Goal: Find contact information: Find contact information

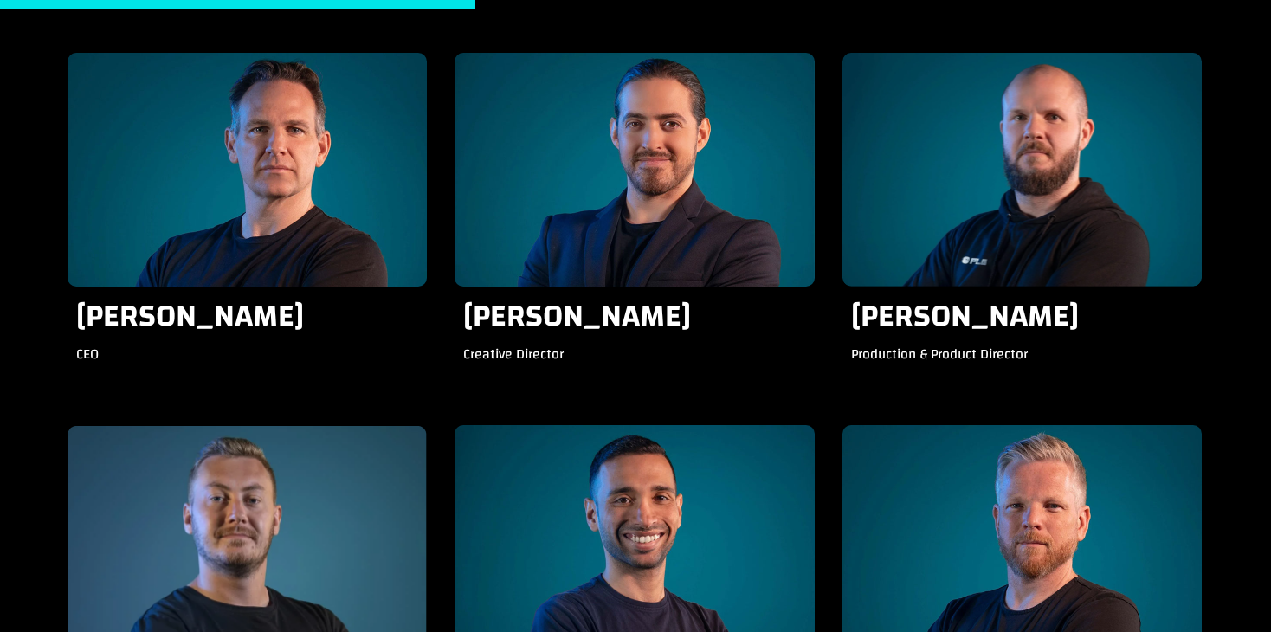
scroll to position [1818, 0]
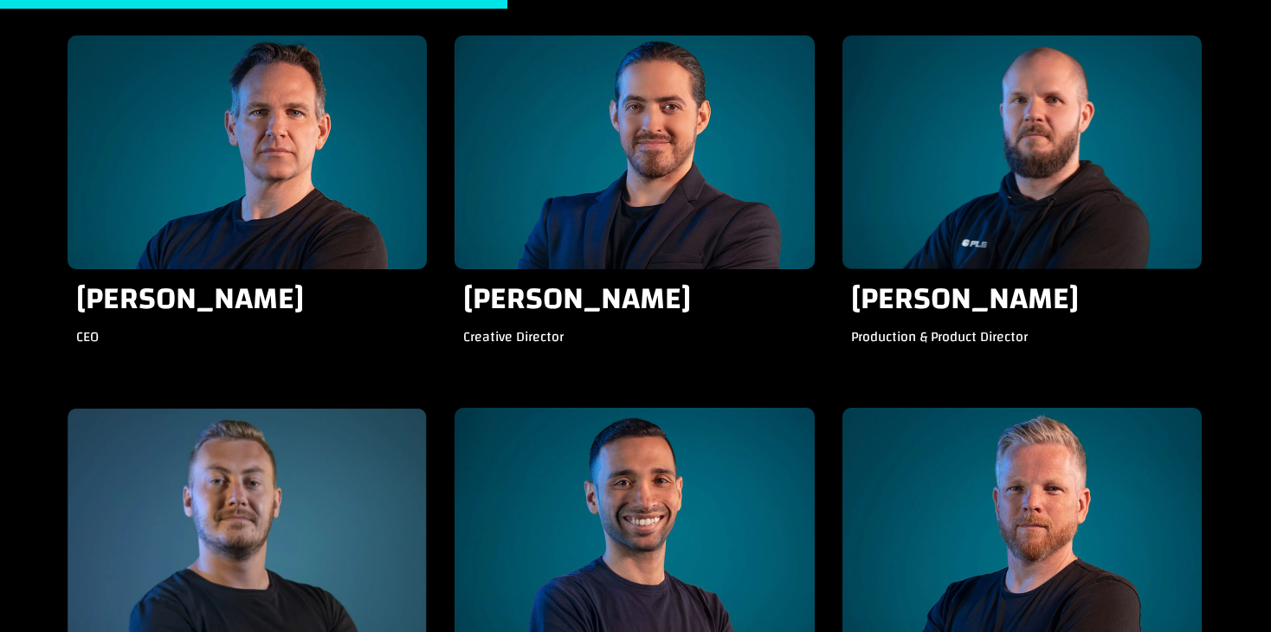
click at [527, 290] on h3 "[PERSON_NAME]" at bounding box center [634, 304] width 342 height 42
click at [512, 328] on div "Creative Director" at bounding box center [634, 344] width 342 height 37
click at [546, 283] on h3 "[PERSON_NAME]" at bounding box center [634, 304] width 342 height 42
click at [209, 283] on h3 "[PERSON_NAME]" at bounding box center [247, 304] width 342 height 42
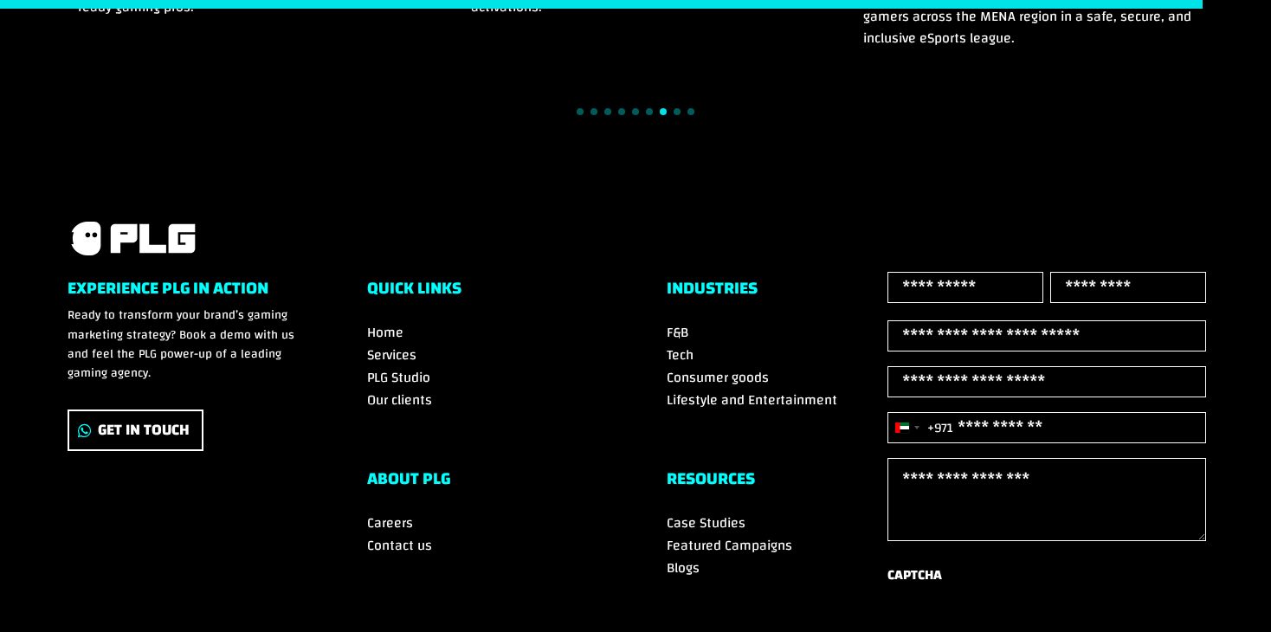
scroll to position [4296, 0]
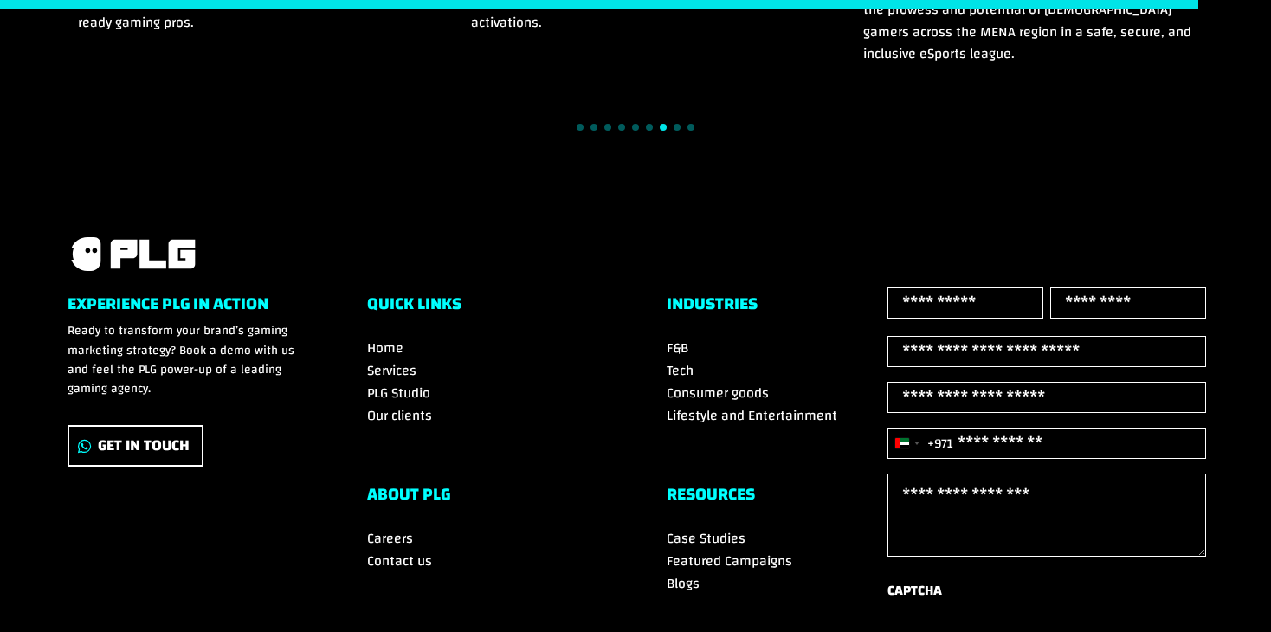
drag, startPoint x: 112, startPoint y: 193, endPoint x: 550, endPoint y: 203, distance: 438.2
click at [550, 203] on div "Experience PLG in Action Ready to transform your brand’s gaming marketing strat…" at bounding box center [635, 477] width 1271 height 568
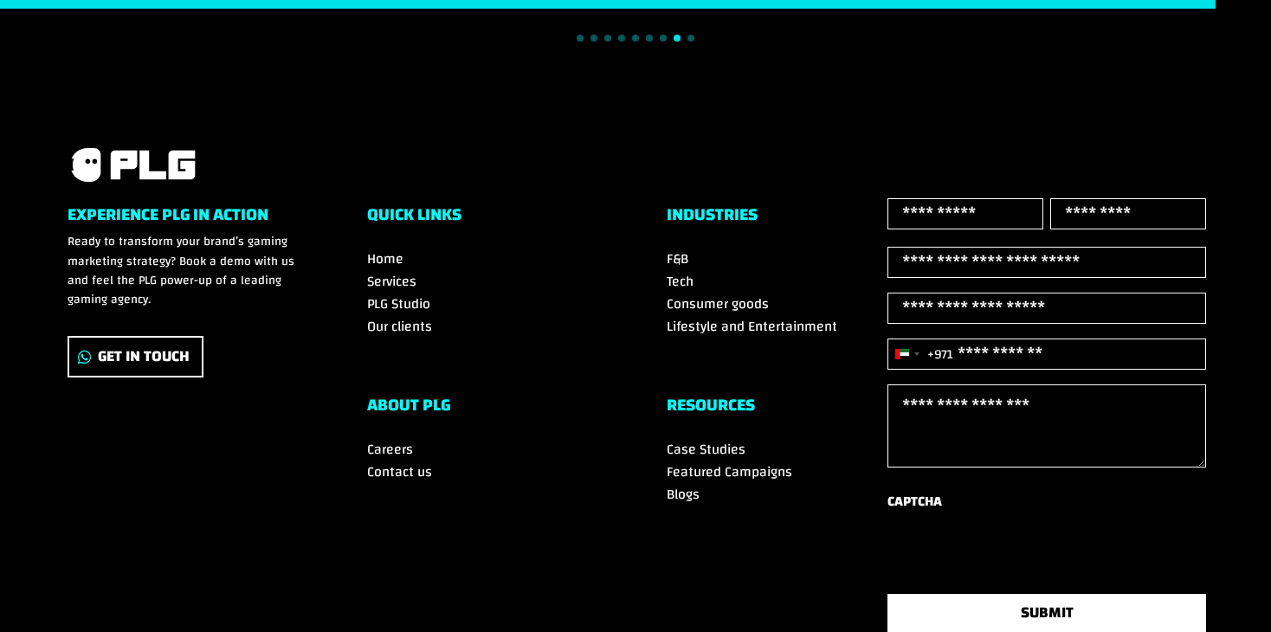
scroll to position [4556, 0]
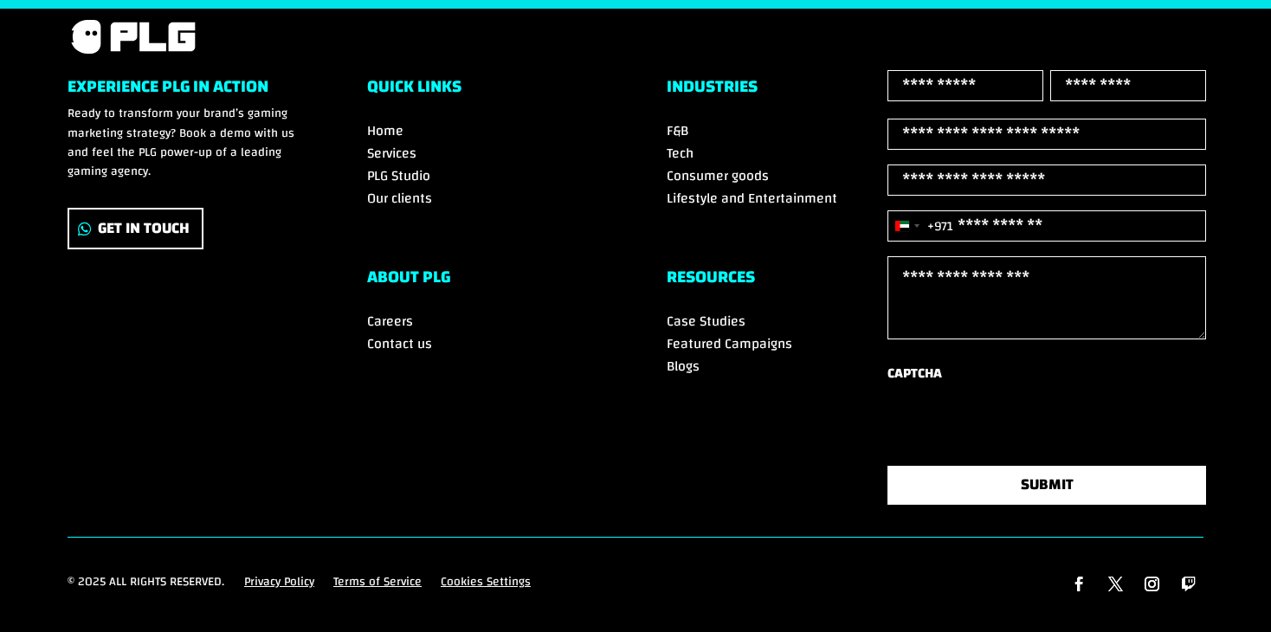
click at [404, 331] on span "Contact us" at bounding box center [399, 344] width 65 height 26
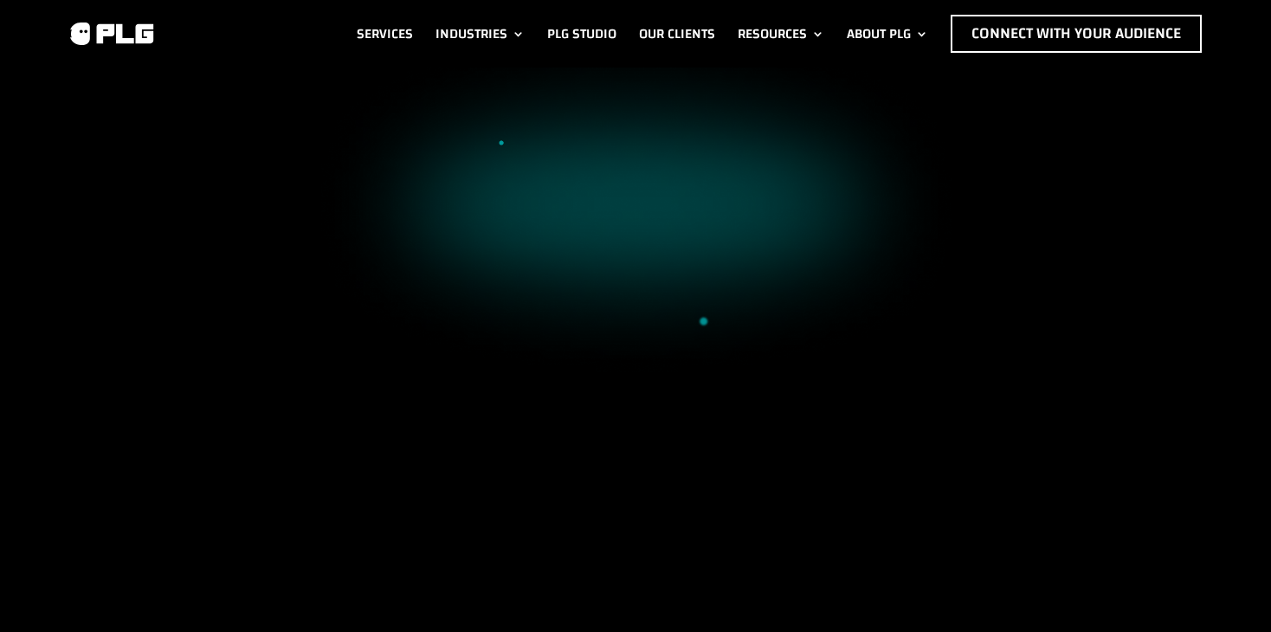
drag, startPoint x: 587, startPoint y: 196, endPoint x: 505, endPoint y: 287, distance: 123.2
click at [505, 287] on div "Succeed with PLG Engage a massively growing audience whther you’re seeking to b…" at bounding box center [635, 216] width 649 height 145
click at [529, 276] on div "Succeed with PLG Engage a massively growing audience whther you’re seeking to b…" at bounding box center [635, 216] width 649 height 145
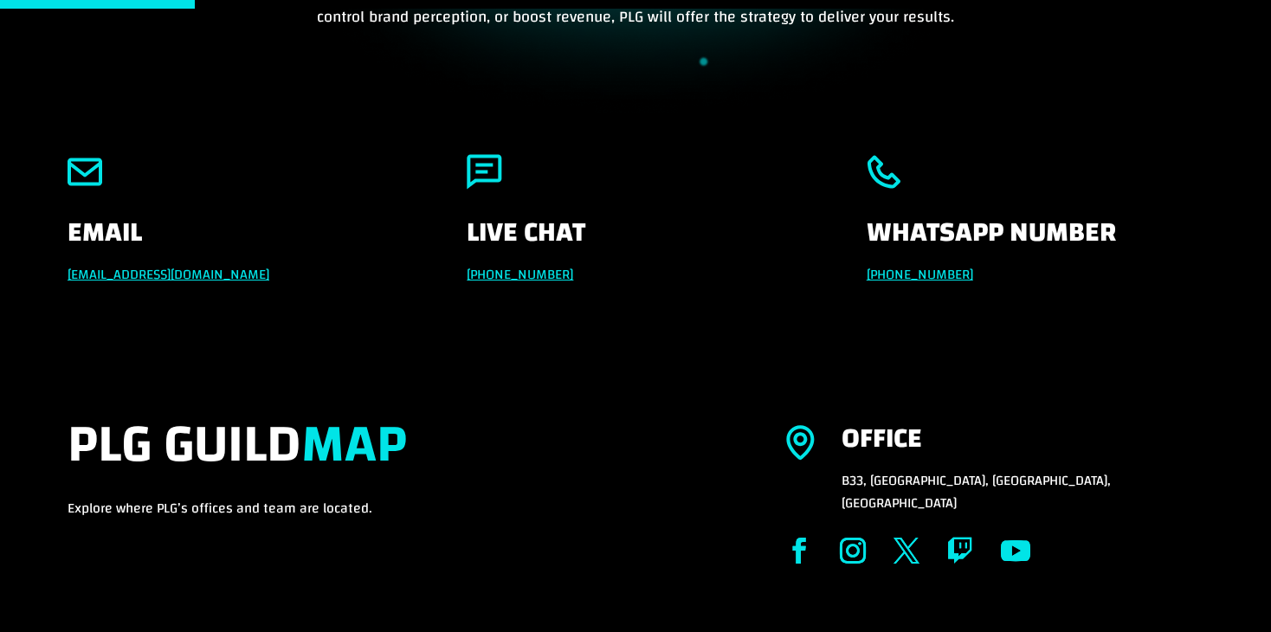
scroll to position [173, 0]
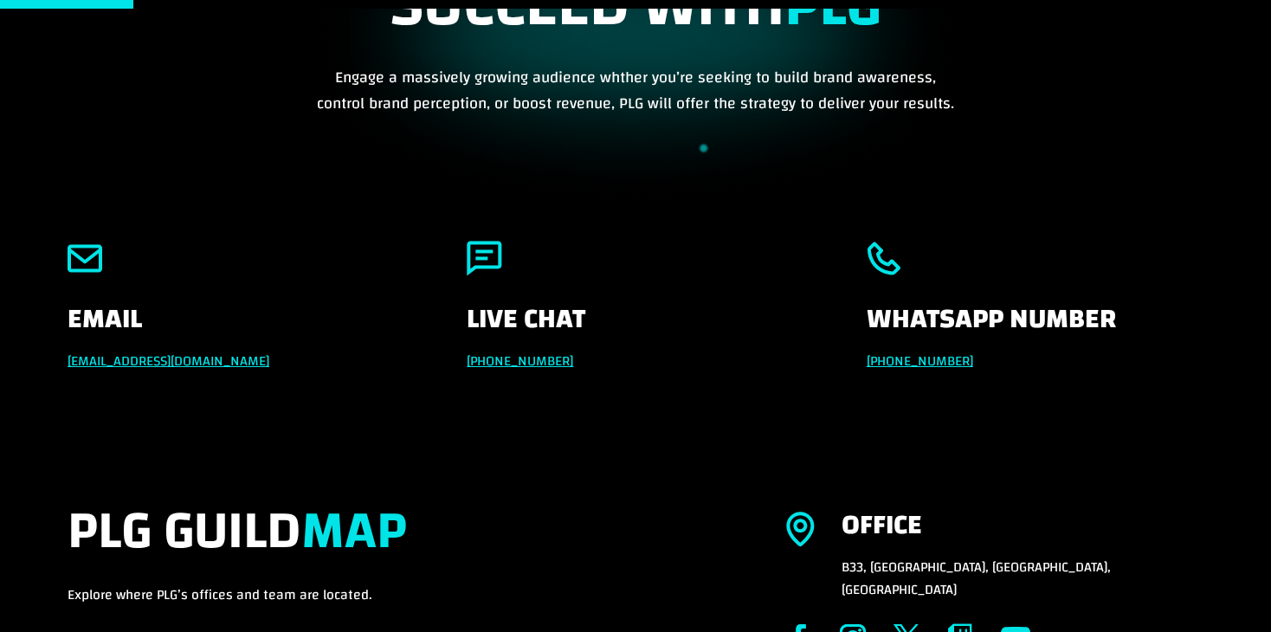
drag, startPoint x: 671, startPoint y: 425, endPoint x: 679, endPoint y: 490, distance: 65.4
click at [679, 490] on div "PLG Guild Map Explore where PLG’s offices and team are located. Office $8 B33, …" at bounding box center [636, 587] width 1136 height 224
click at [858, 359] on div "Email info@powerleaguegaming.com Live Chat +971 551257087 Whatsapp Number +971 …" at bounding box center [636, 306] width 1136 height 183
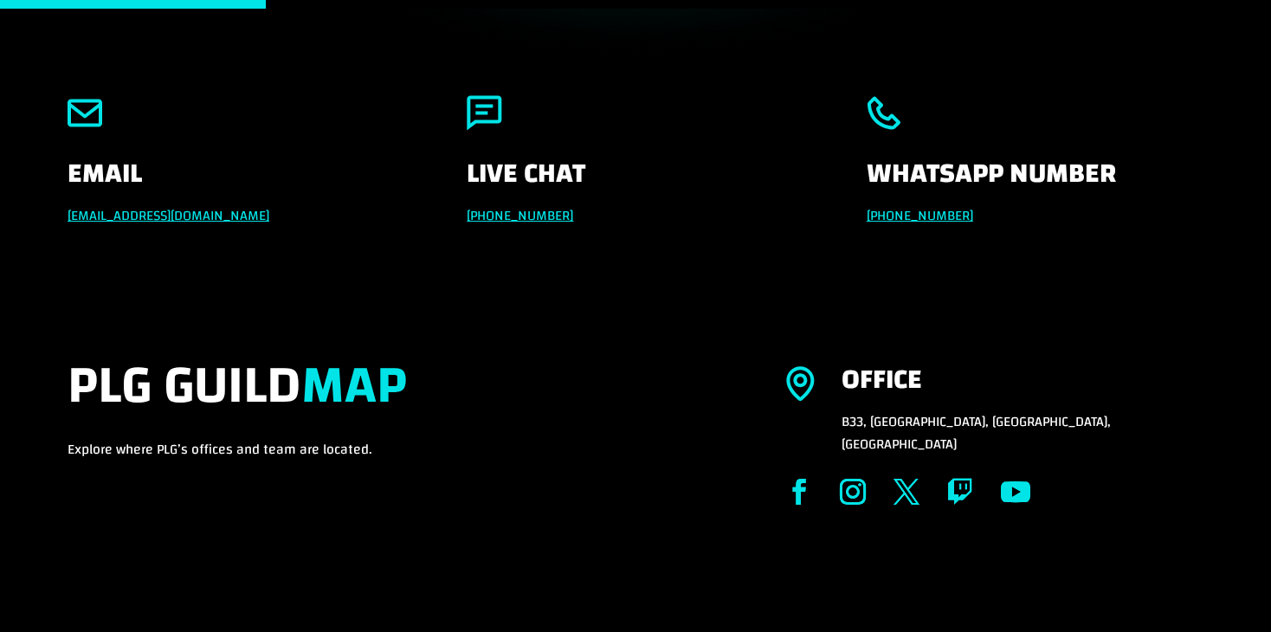
scroll to position [346, 0]
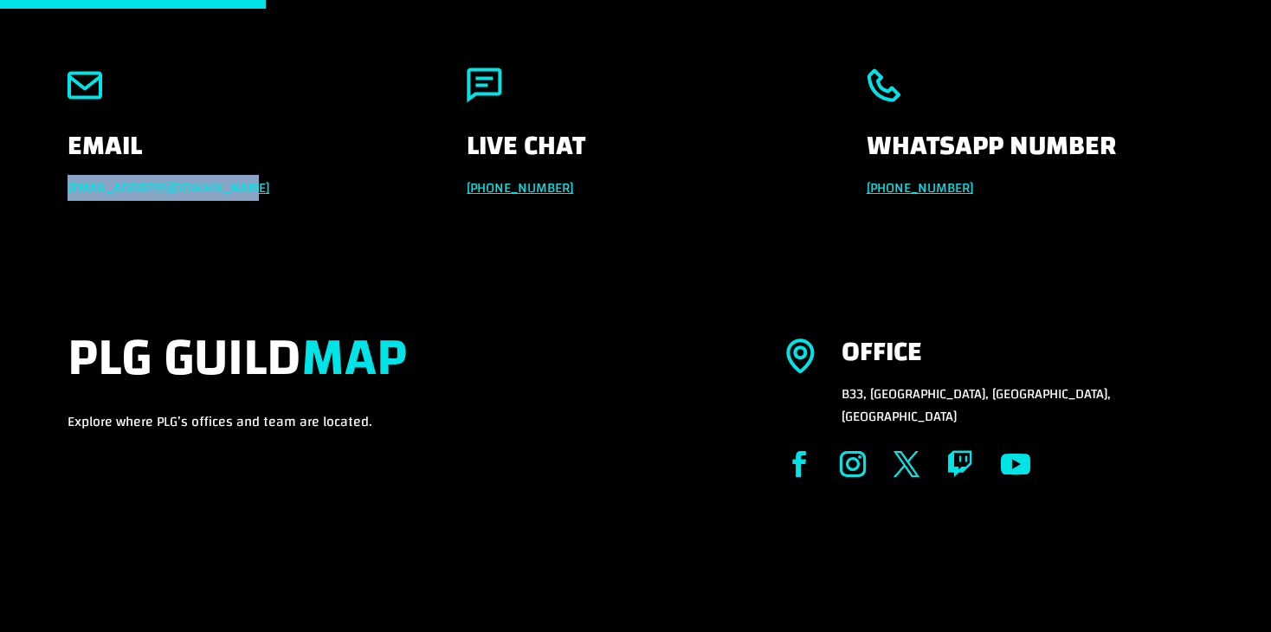
drag, startPoint x: 254, startPoint y: 188, endPoint x: 41, endPoint y: 190, distance: 213.0
copy link "info@powerleaguegaming.com"
click at [570, 313] on div "PLG Guild Map Explore where PLG’s offices and team are located. Office $8 B33, …" at bounding box center [636, 414] width 1136 height 224
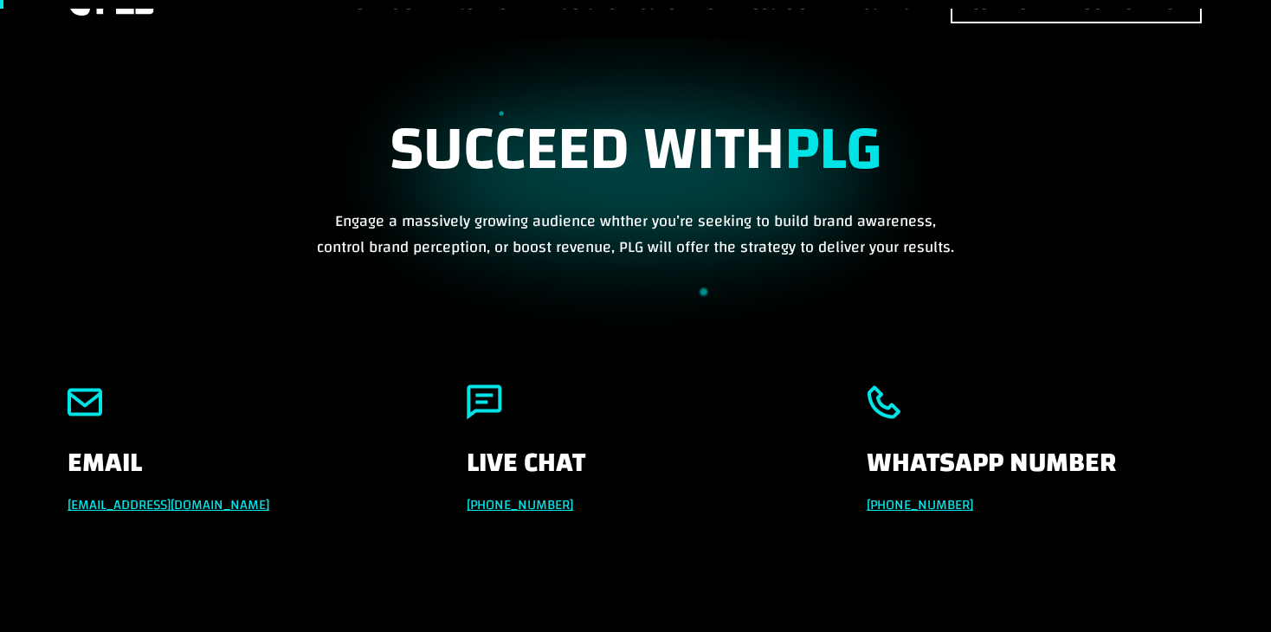
scroll to position [0, 0]
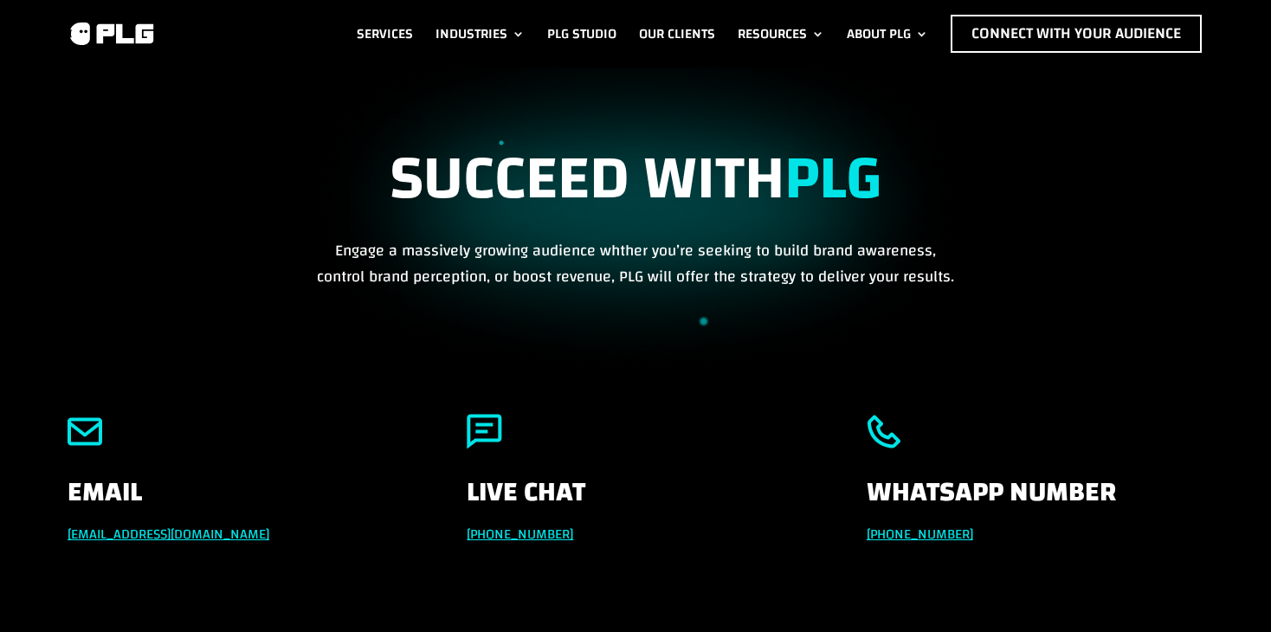
drag, startPoint x: 720, startPoint y: 324, endPoint x: 687, endPoint y: 325, distance: 32.9
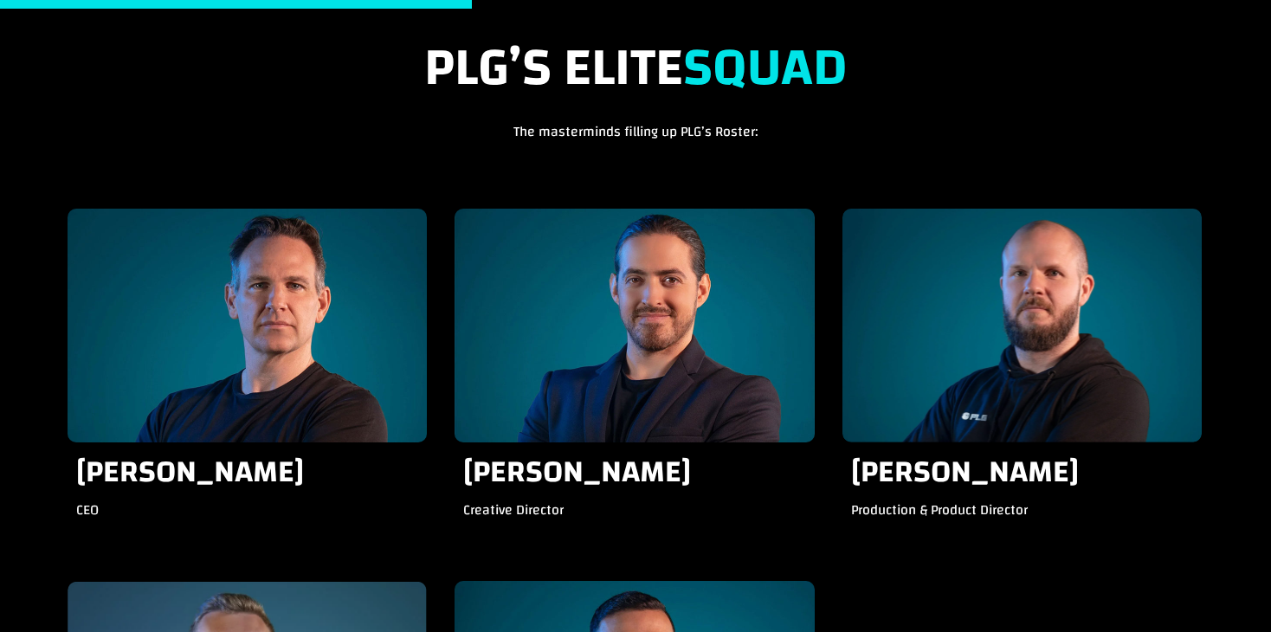
scroll to position [1818, 0]
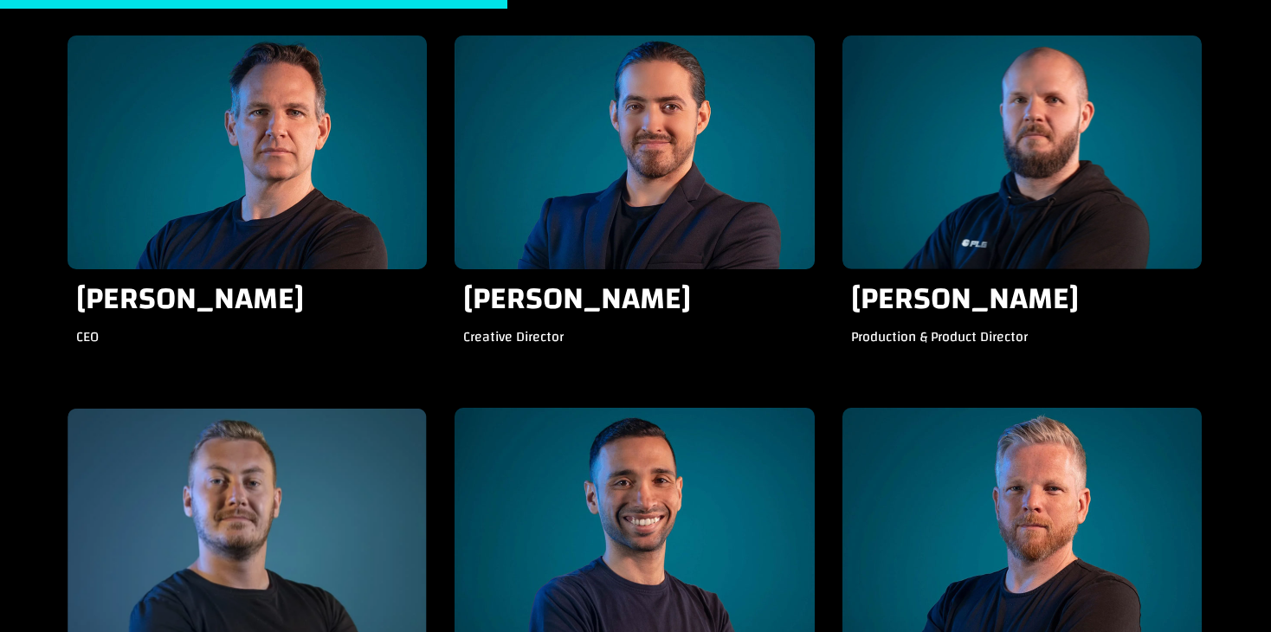
drag, startPoint x: 461, startPoint y: 290, endPoint x: 695, endPoint y: 300, distance: 234.0
click at [695, 300] on div "[PERSON_NAME] Creative Director" at bounding box center [634, 322] width 359 height 107
copy h3 "[PERSON_NAME]"
click at [470, 340] on div "Creative Director" at bounding box center [634, 344] width 342 height 37
drag, startPoint x: 457, startPoint y: 332, endPoint x: 564, endPoint y: 335, distance: 107.4
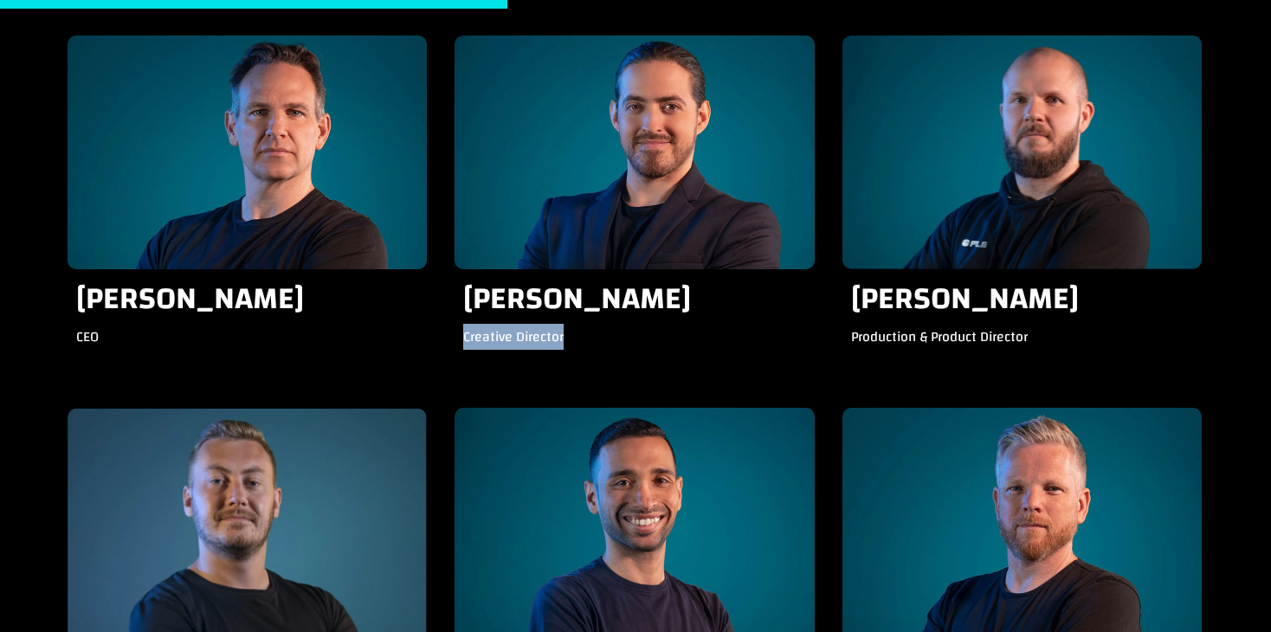
click at [564, 335] on div "[PERSON_NAME] Creative Director" at bounding box center [634, 322] width 359 height 107
copy div "Creative Director"
click at [603, 359] on div "Creative Director" at bounding box center [634, 344] width 342 height 37
drag, startPoint x: 67, startPoint y: 282, endPoint x: 358, endPoint y: 300, distance: 291.4
click at [358, 300] on div "[PERSON_NAME] CEO" at bounding box center [247, 322] width 359 height 107
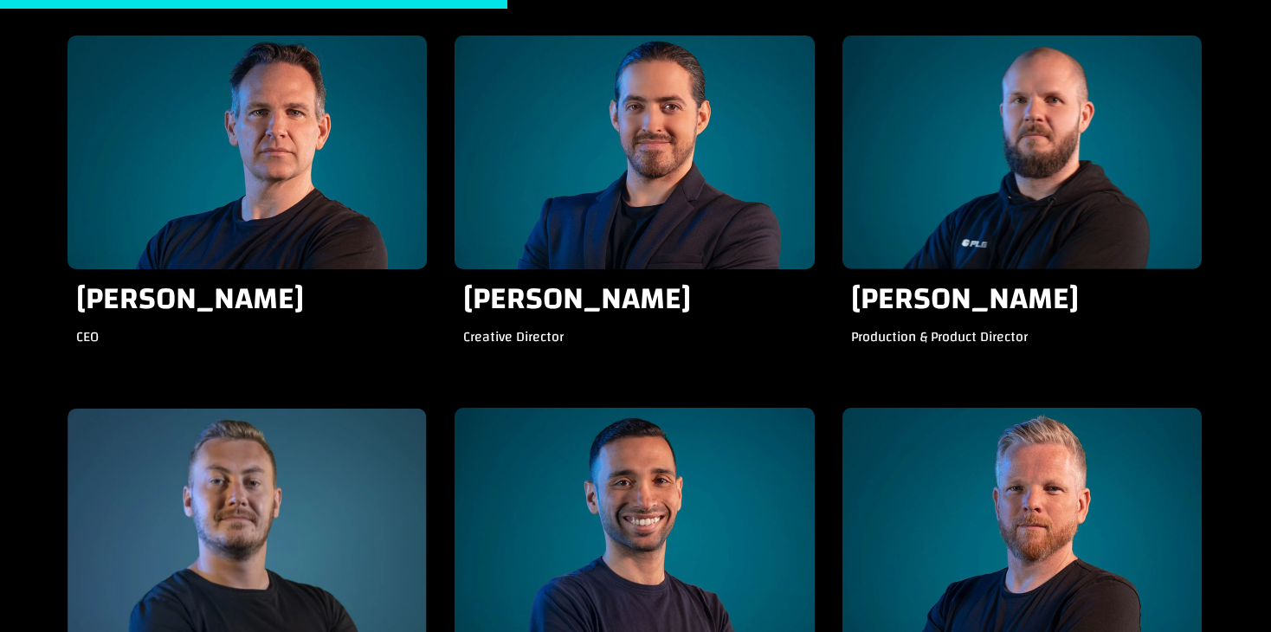
copy h3 "[PERSON_NAME]"
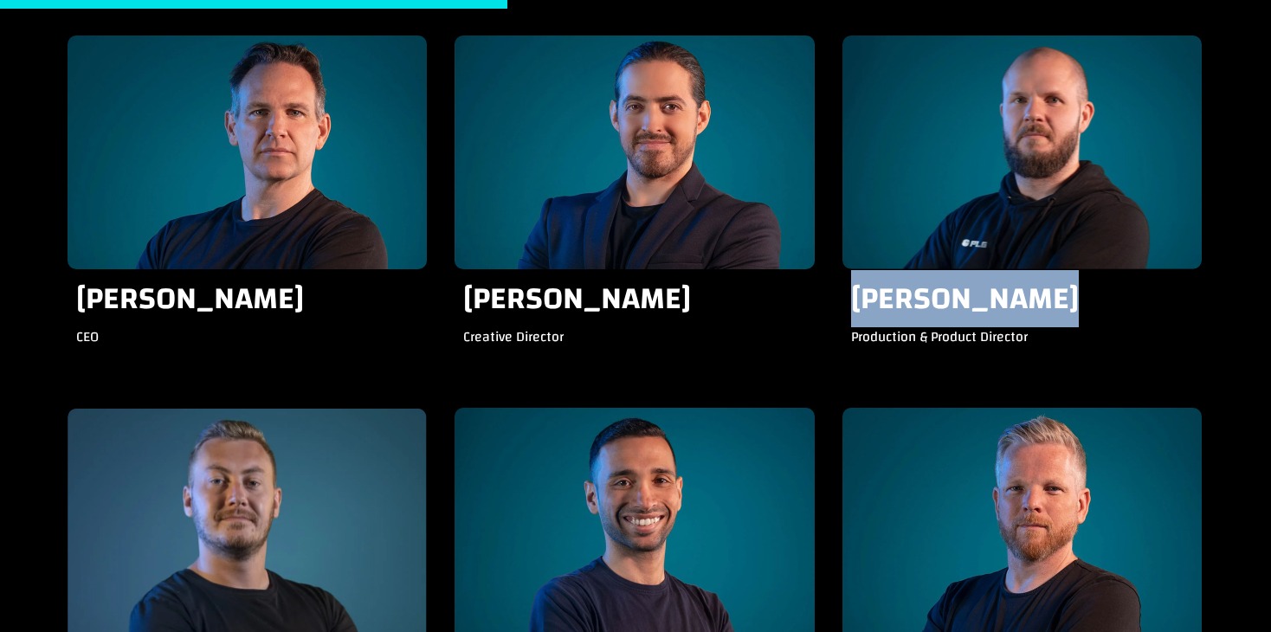
drag, startPoint x: 844, startPoint y: 283, endPoint x: 1074, endPoint y: 289, distance: 230.4
click at [1074, 289] on div "[PERSON_NAME] Production & Product Director" at bounding box center [1021, 322] width 359 height 107
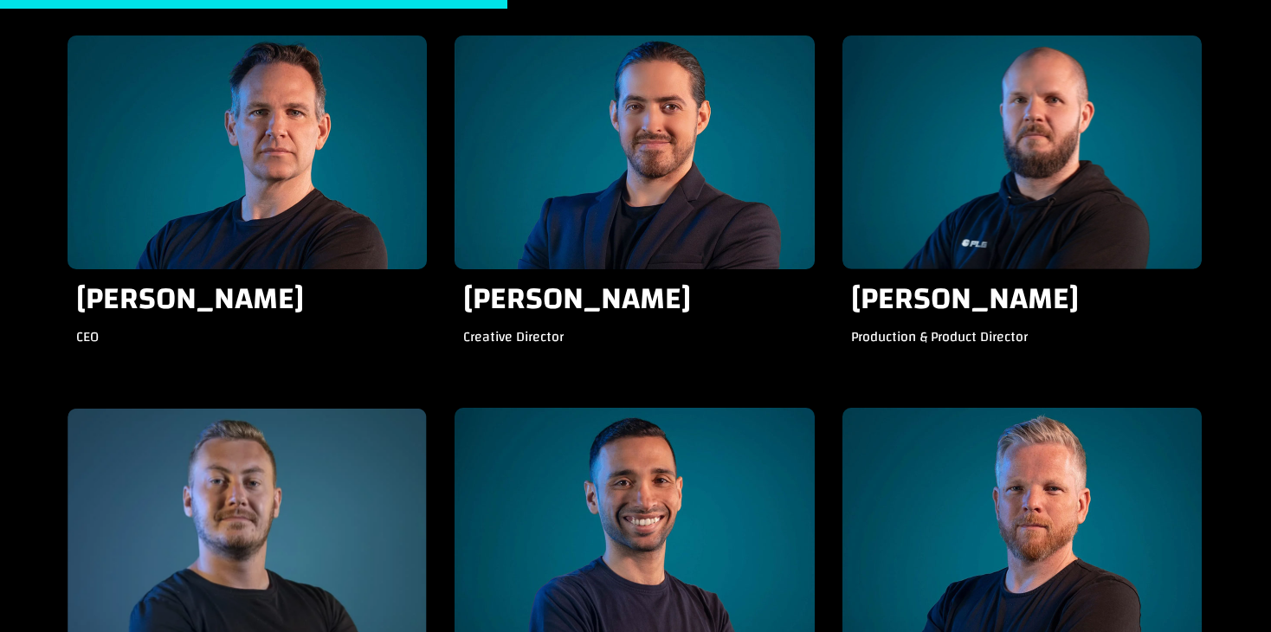
click at [801, 354] on div "Creative Director" at bounding box center [634, 344] width 342 height 37
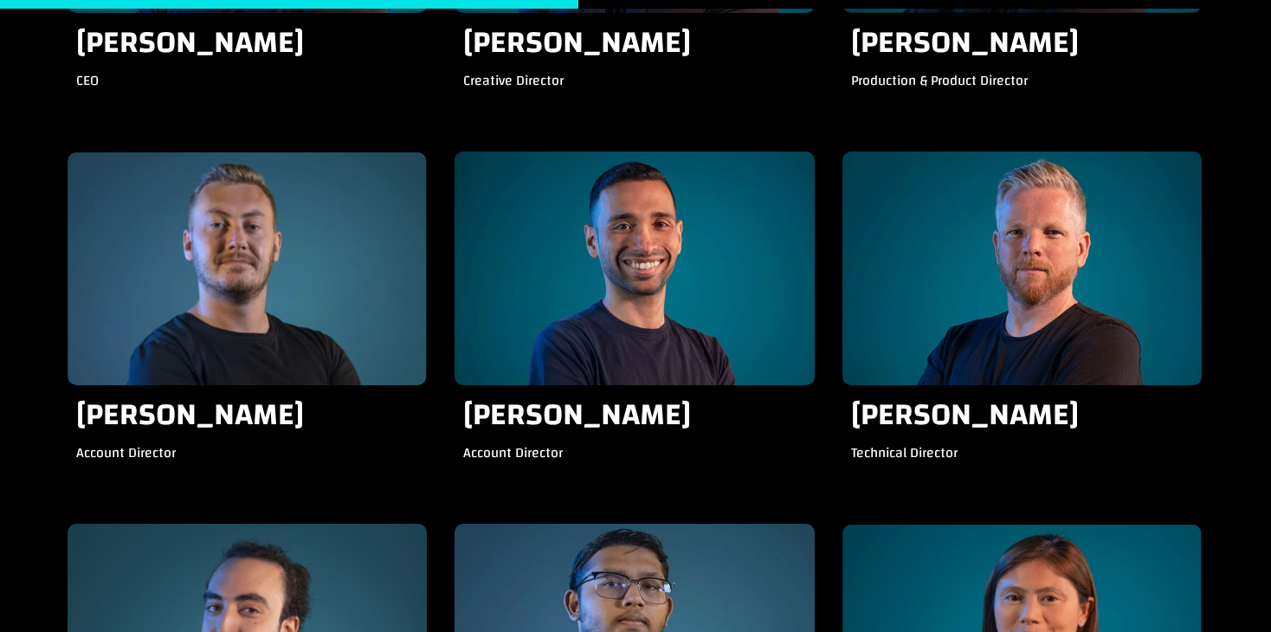
scroll to position [2078, 0]
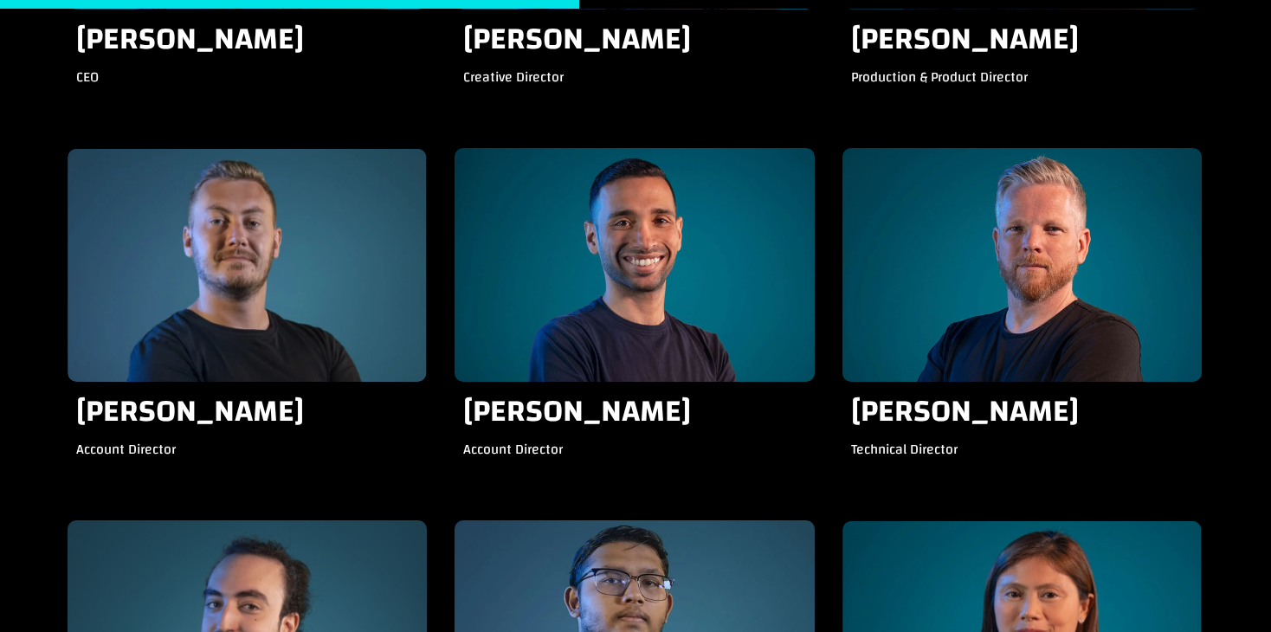
drag, startPoint x: 796, startPoint y: 351, endPoint x: 811, endPoint y: 454, distance: 104.1
click at [811, 454] on div "[PERSON_NAME] Account Director" at bounding box center [634, 435] width 359 height 107
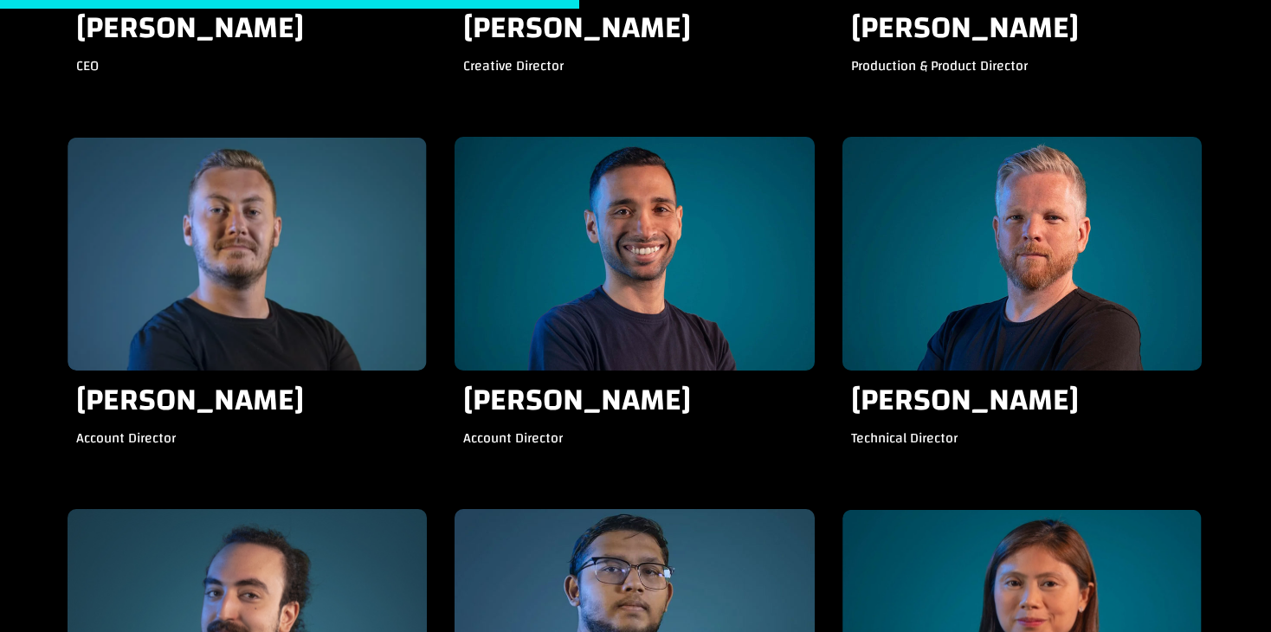
scroll to position [2338, 0]
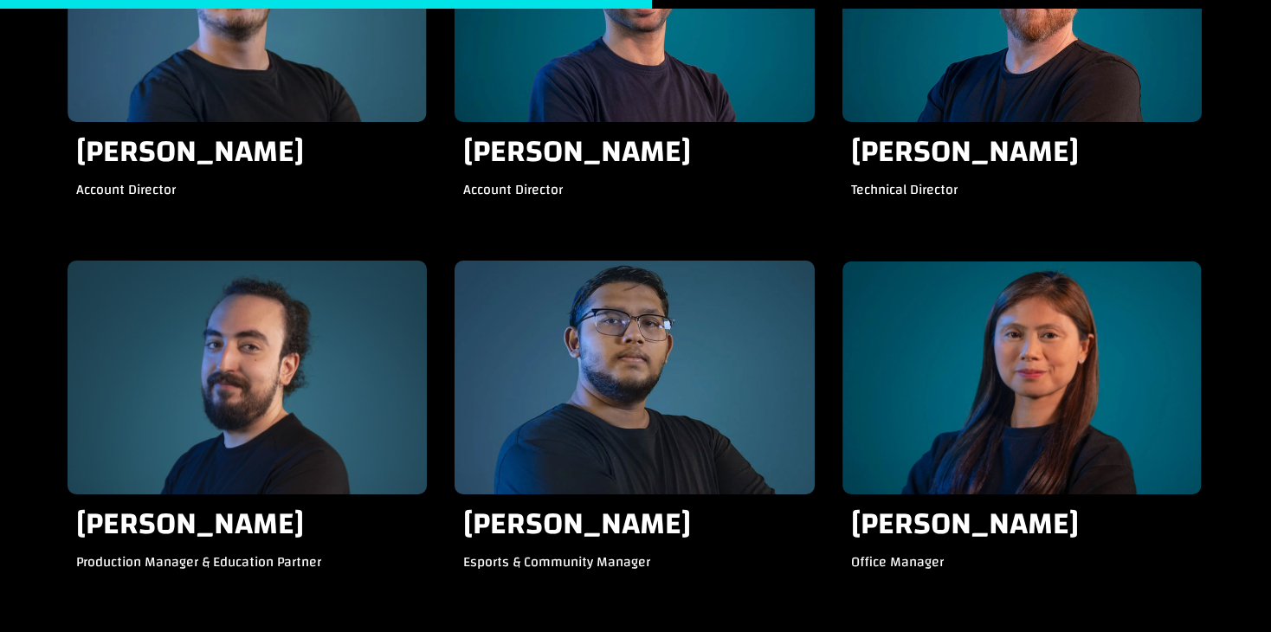
drag, startPoint x: 804, startPoint y: 418, endPoint x: 813, endPoint y: 534, distance: 116.3
click at [813, 534] on div "[PERSON_NAME] Esports & Community Manager" at bounding box center [634, 547] width 359 height 107
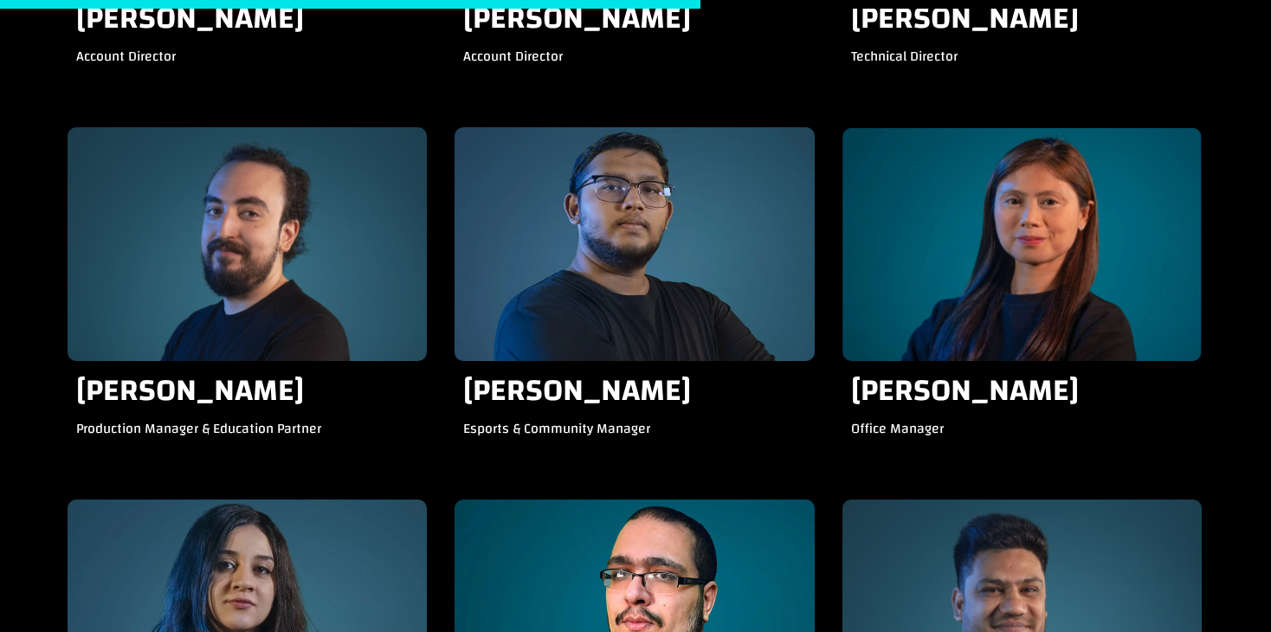
scroll to position [2511, 0]
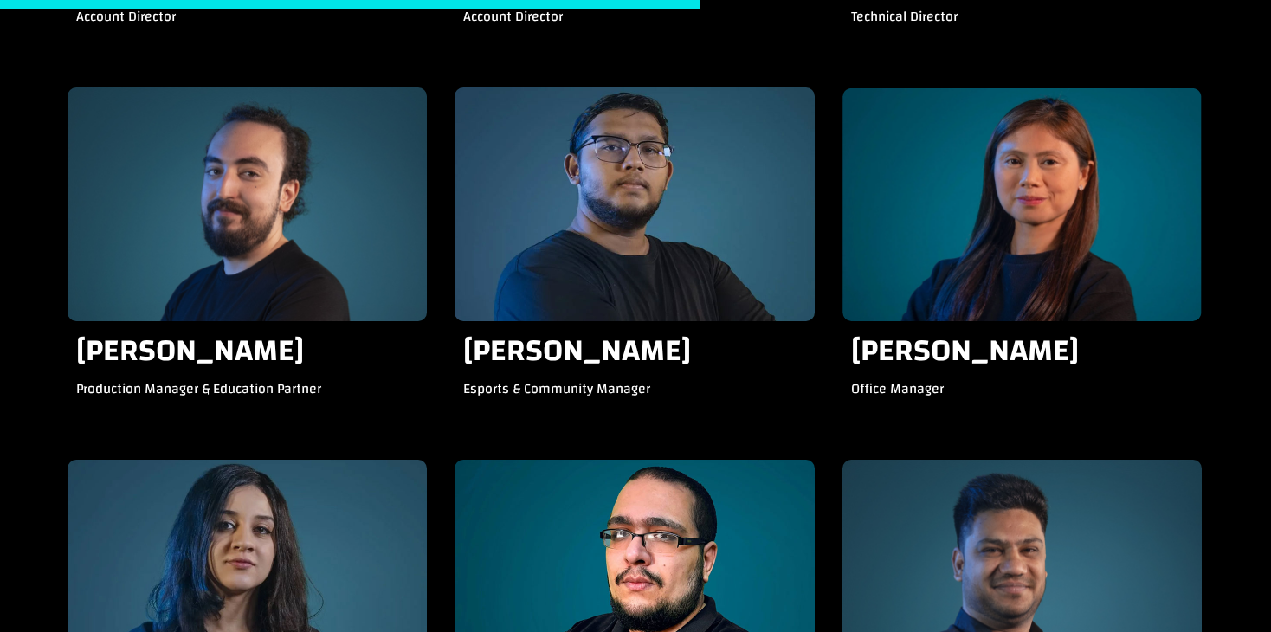
drag, startPoint x: 74, startPoint y: 344, endPoint x: 250, endPoint y: 389, distance: 182.3
click at [250, 389] on div "[PERSON_NAME] Production Manager & Education Partner" at bounding box center [247, 374] width 359 height 107
click at [487, 439] on div "[PERSON_NAME] Esports & Community Manager" at bounding box center [634, 273] width 359 height 372
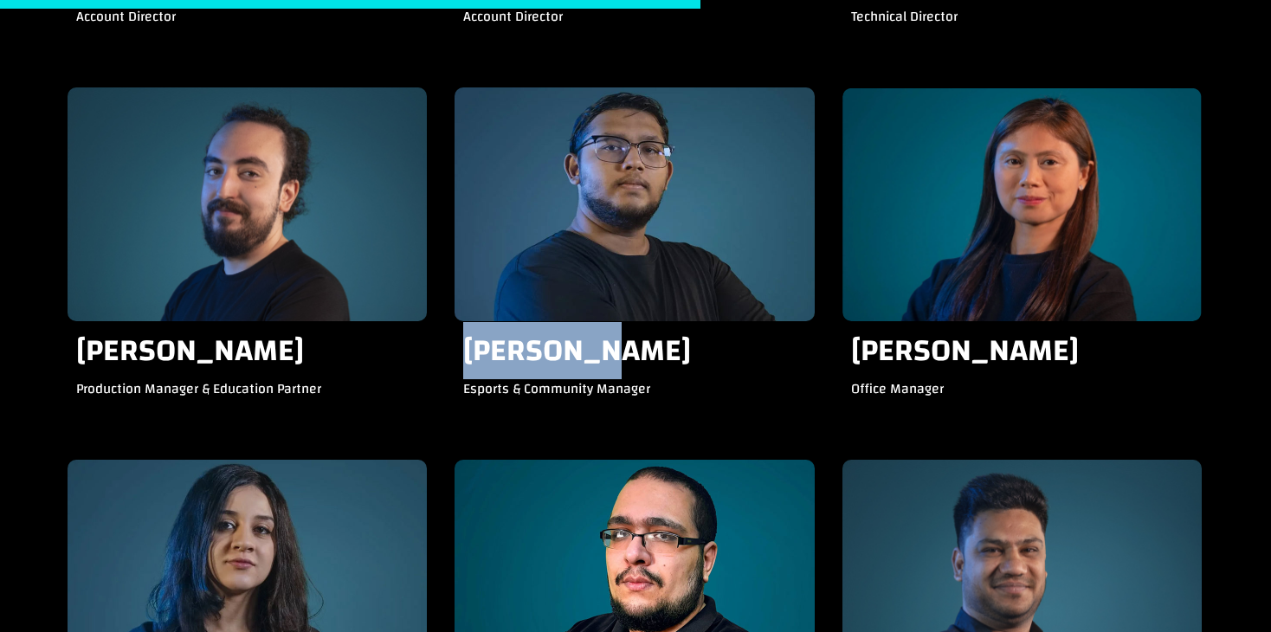
drag, startPoint x: 460, startPoint y: 345, endPoint x: 610, endPoint y: 347, distance: 150.7
click at [610, 347] on div "[PERSON_NAME] Esports & Community Manager" at bounding box center [634, 374] width 359 height 107
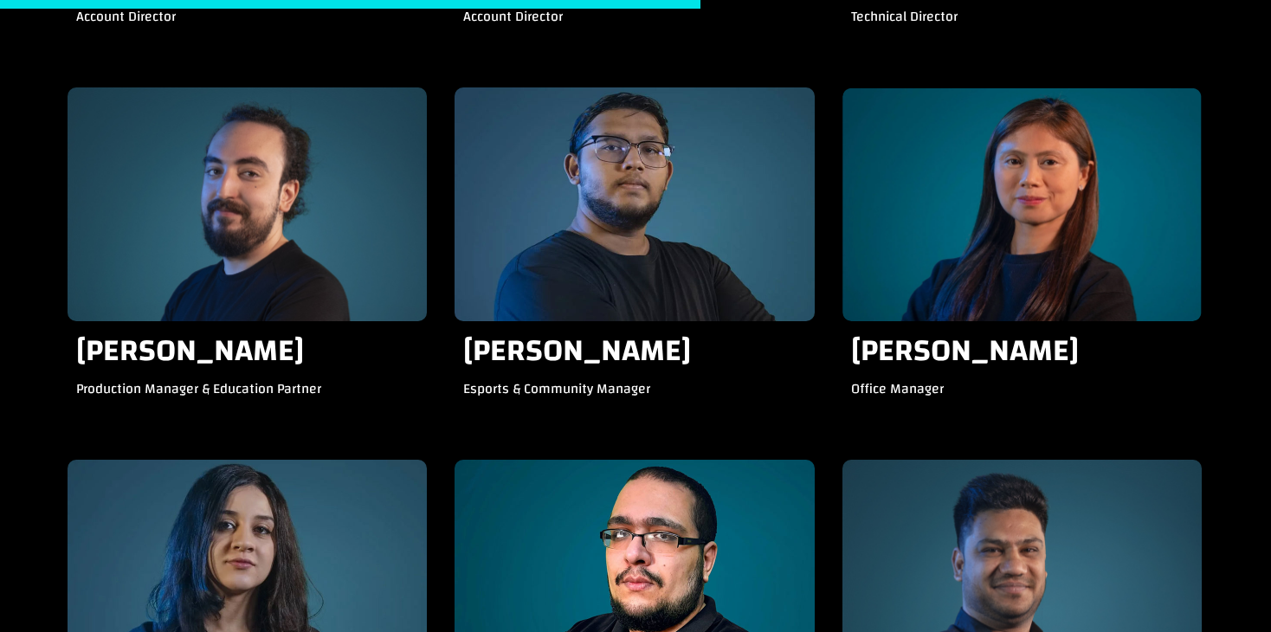
click at [919, 425] on div "[PERSON_NAME] Office Manager" at bounding box center [1021, 374] width 359 height 107
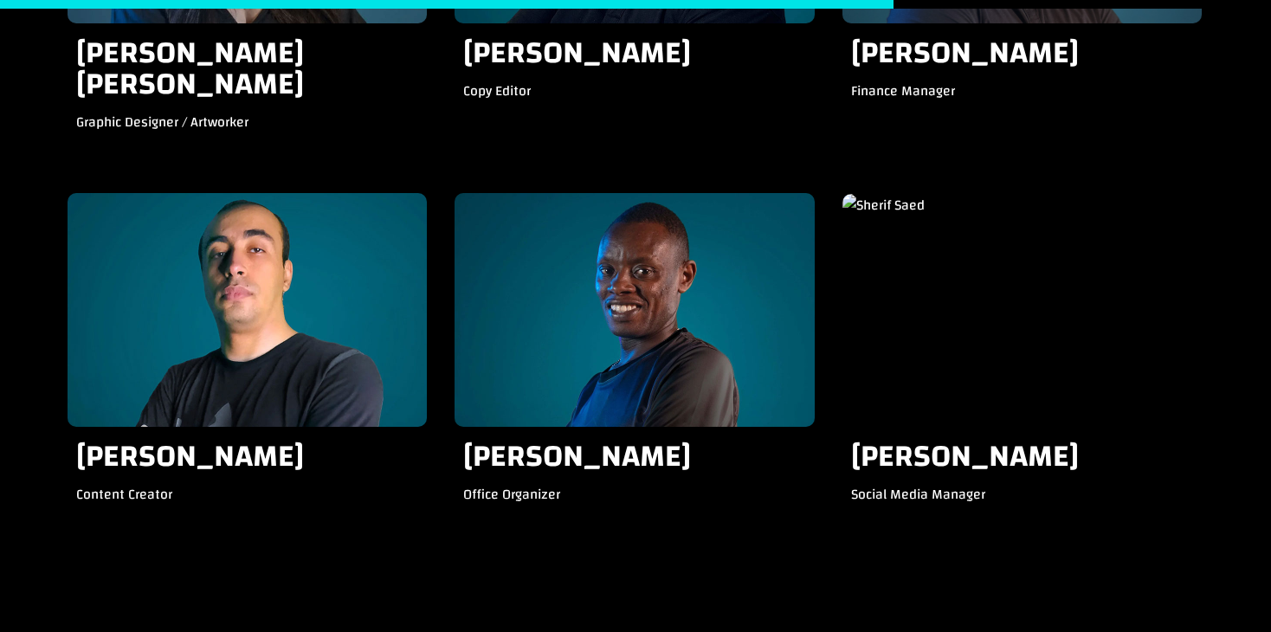
scroll to position [3203, 0]
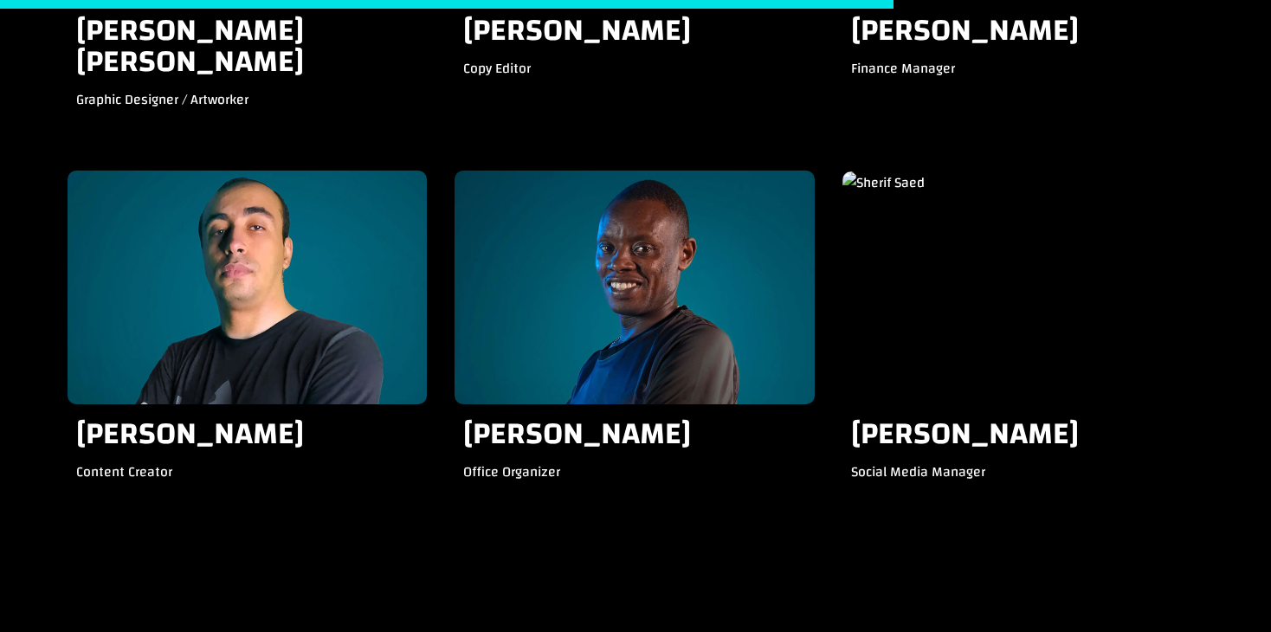
click at [763, 475] on div "Office Organizer" at bounding box center [634, 479] width 342 height 37
drag, startPoint x: 763, startPoint y: 475, endPoint x: 646, endPoint y: 459, distance: 118.0
click at [646, 459] on h3 "[PERSON_NAME]" at bounding box center [634, 439] width 342 height 42
click at [587, 424] on h3 "[PERSON_NAME]" at bounding box center [634, 439] width 342 height 42
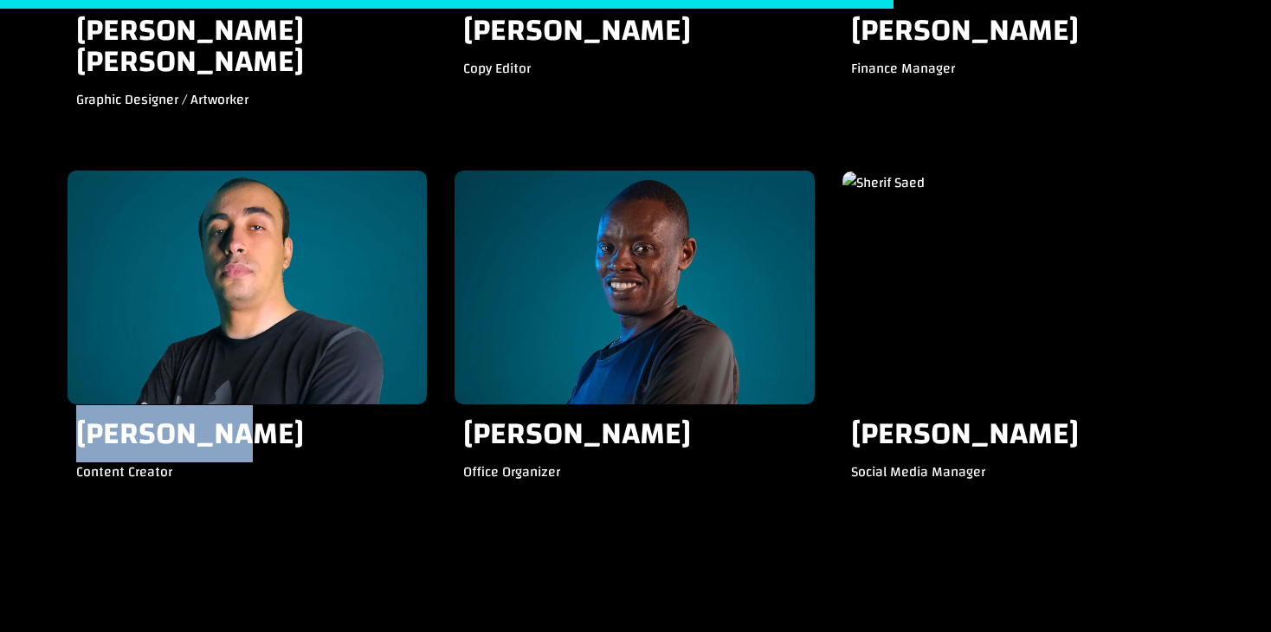
drag, startPoint x: 72, startPoint y: 425, endPoint x: 280, endPoint y: 420, distance: 207.8
click at [280, 420] on div "[PERSON_NAME] Content Creator" at bounding box center [247, 457] width 359 height 107
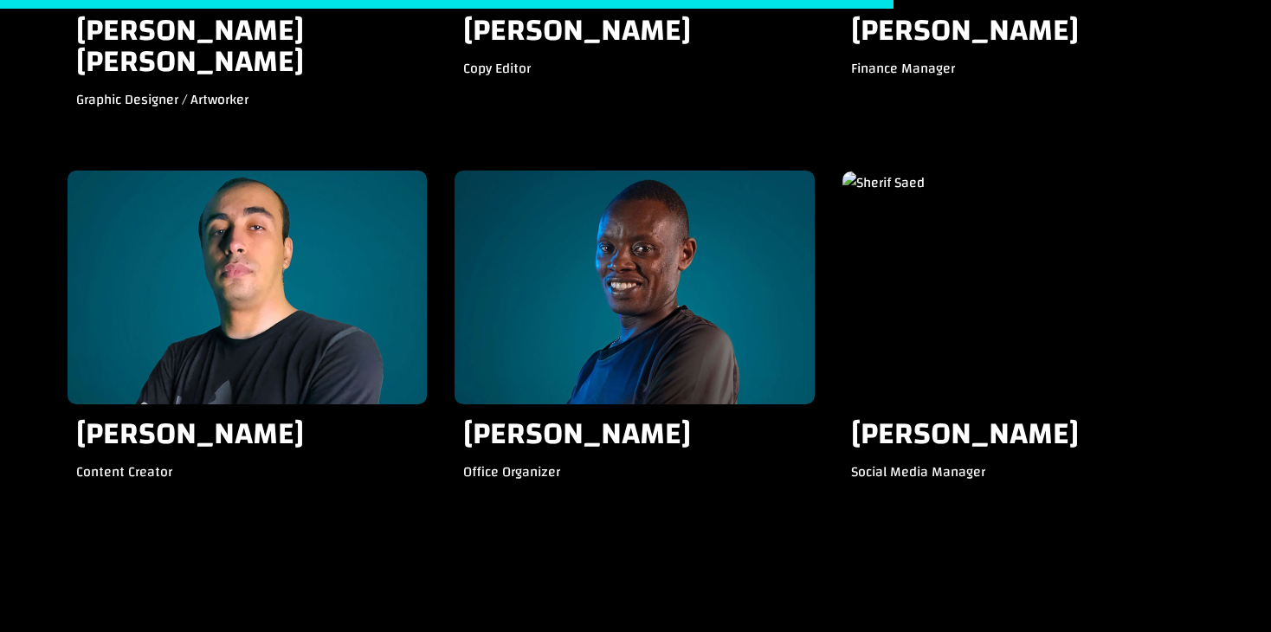
click at [627, 461] on div "Office Organizer" at bounding box center [634, 479] width 342 height 37
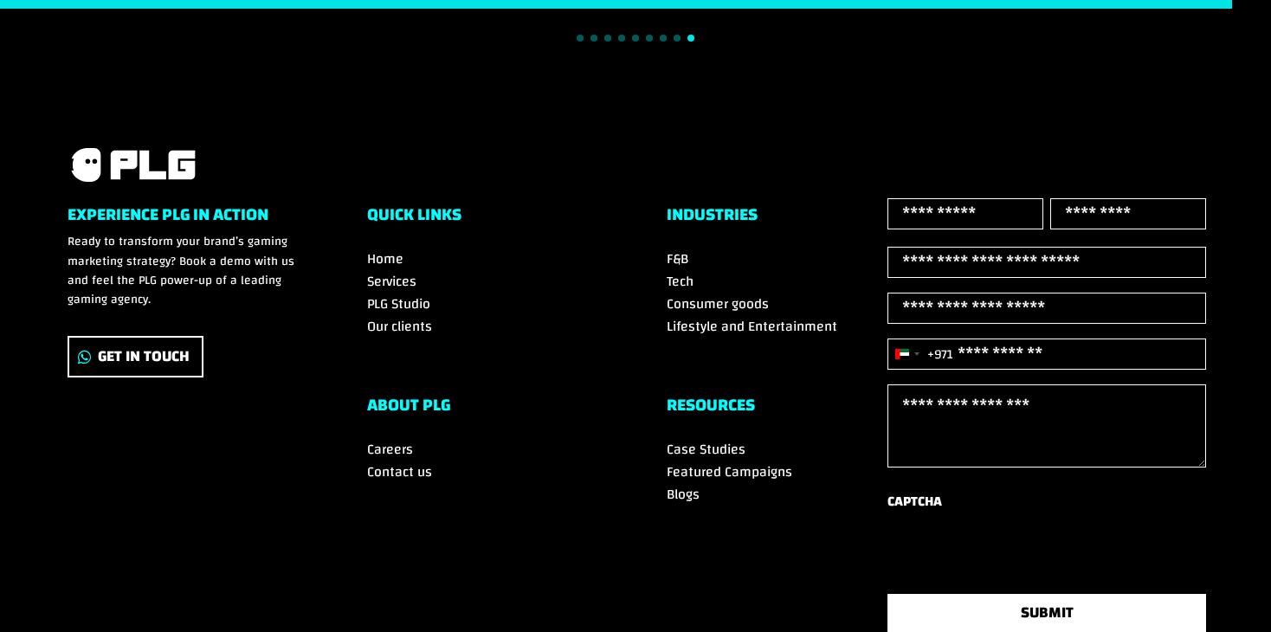
scroll to position [4415, 0]
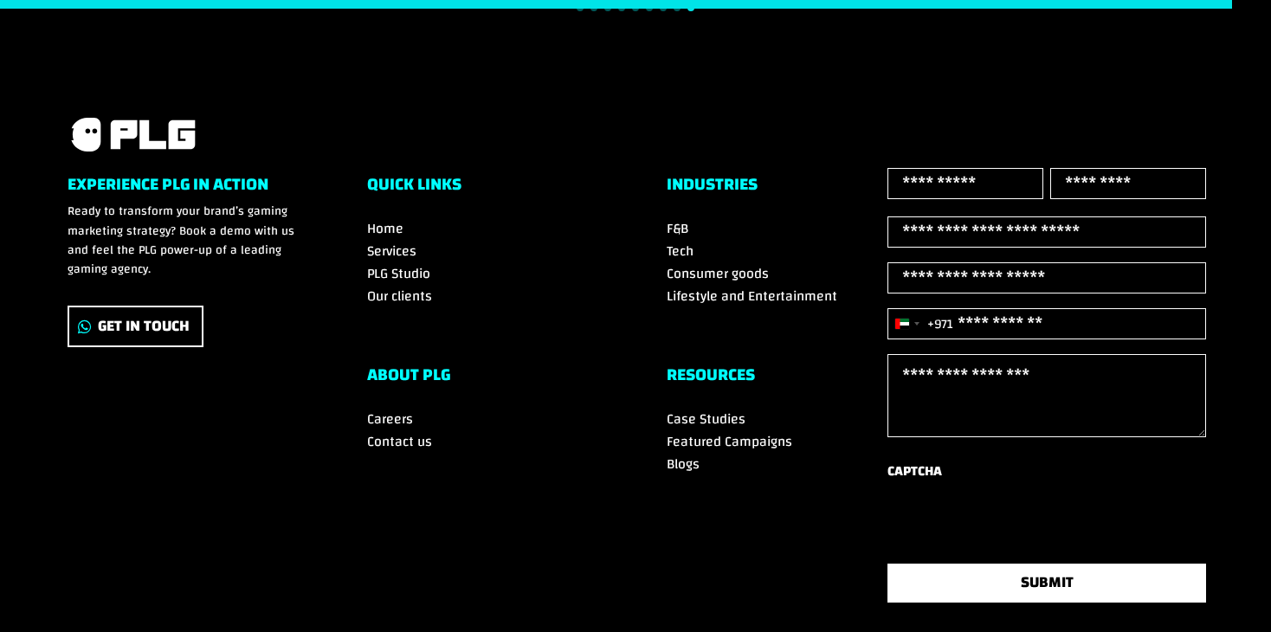
click at [152, 300] on div "Experience PLG in Action Ready to transform your brand’s gaming marketing strat…" at bounding box center [186, 237] width 237 height 138
click at [148, 312] on link "Get In Touch" at bounding box center [136, 327] width 136 height 42
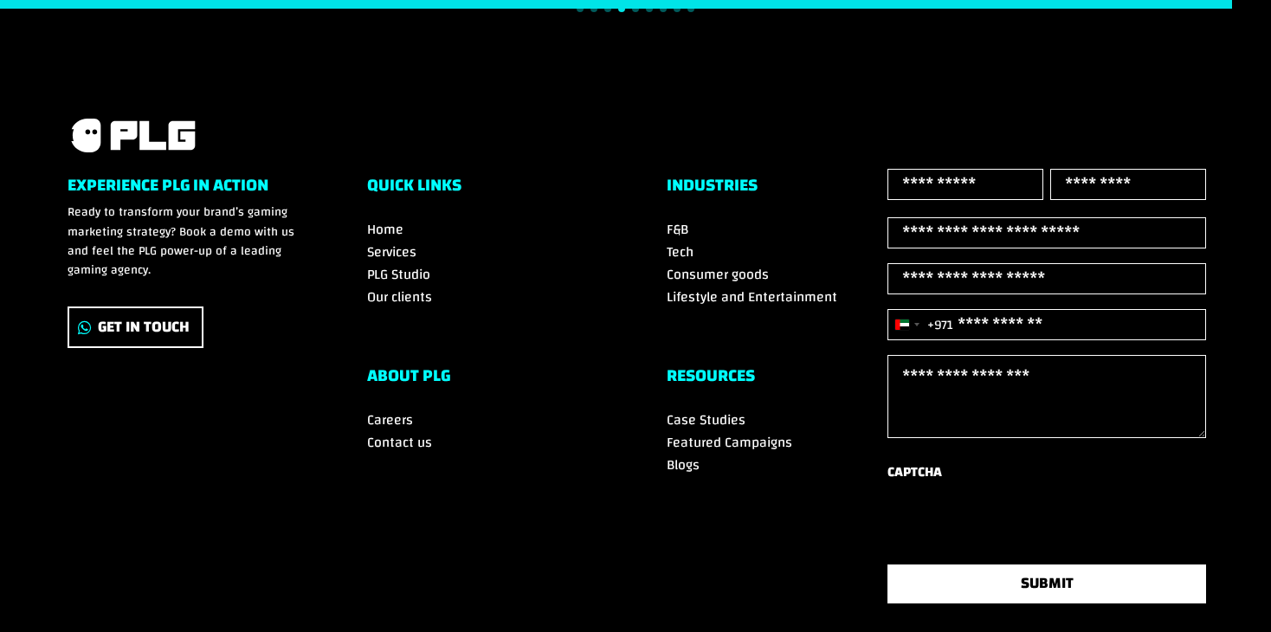
scroll to position [4417, 0]
